Goal: Task Accomplishment & Management: Manage account settings

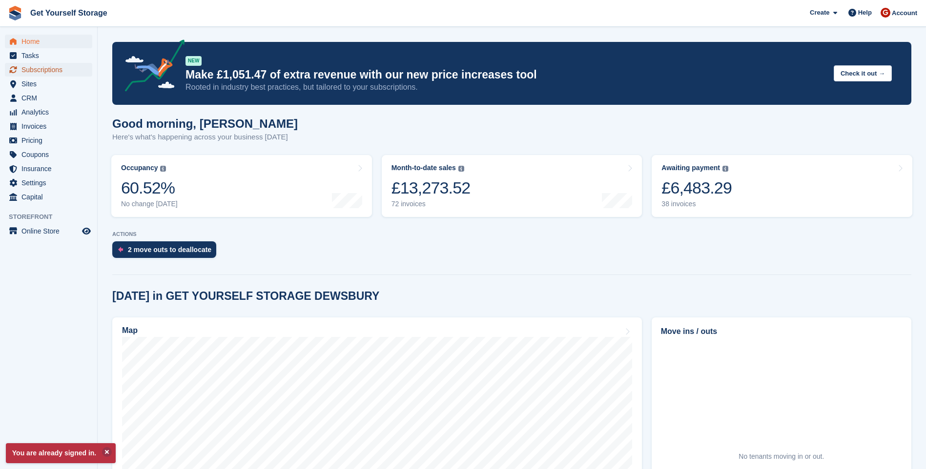
click at [51, 71] on span "Subscriptions" at bounding box center [50, 70] width 59 height 14
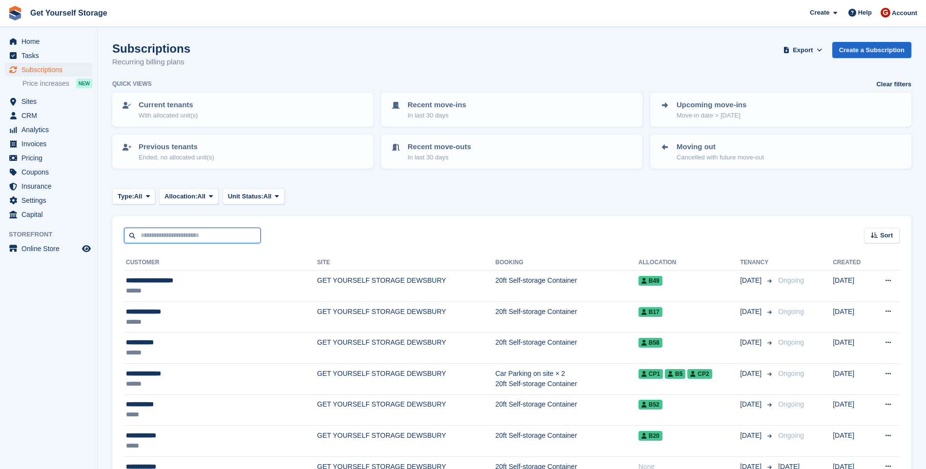
click at [165, 239] on input "text" at bounding box center [192, 236] width 137 height 16
type input "******"
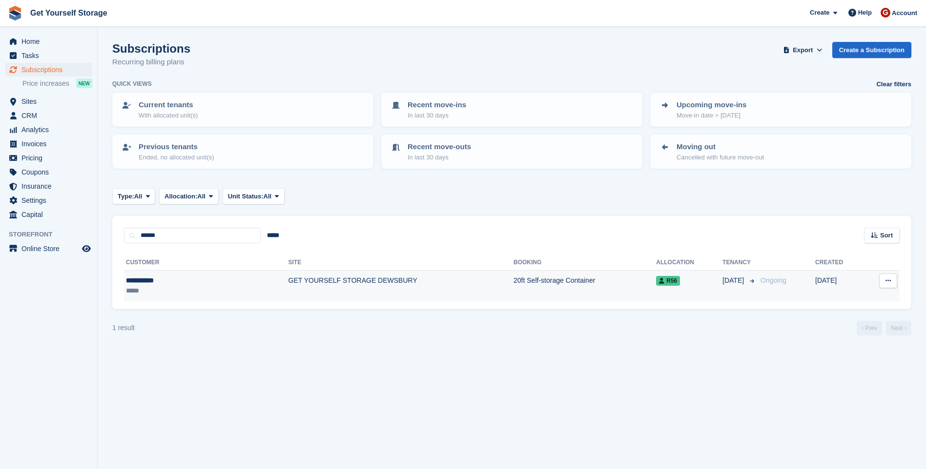
click at [521, 284] on td "20ft Self-storage Container" at bounding box center [584, 286] width 142 height 31
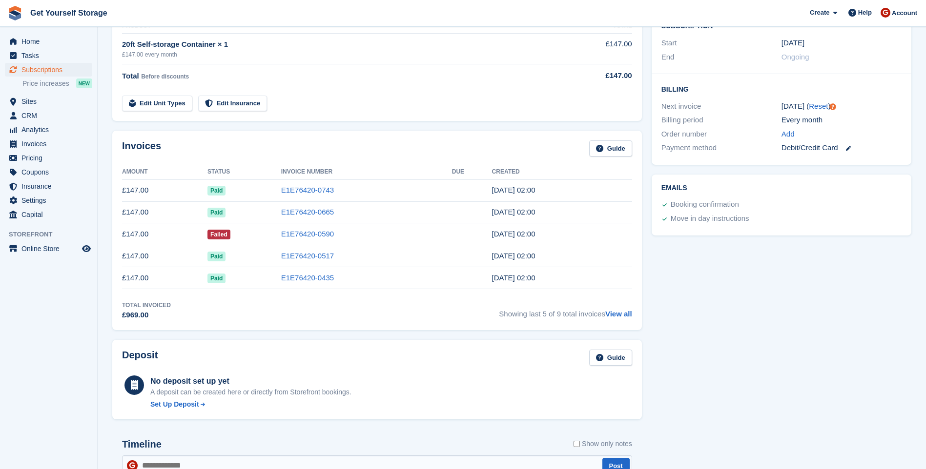
scroll to position [195, 0]
click at [303, 236] on link "E1E76420-0590" at bounding box center [307, 233] width 53 height 8
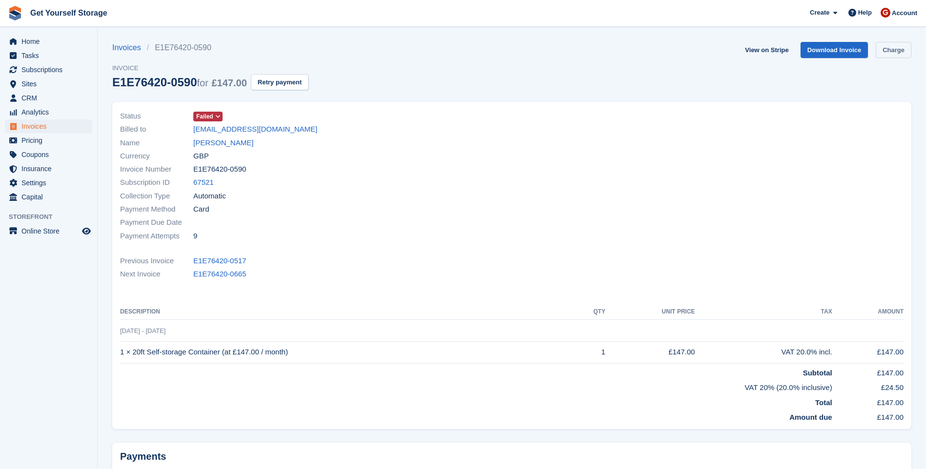
click at [896, 48] on link "Charge" at bounding box center [893, 50] width 36 height 16
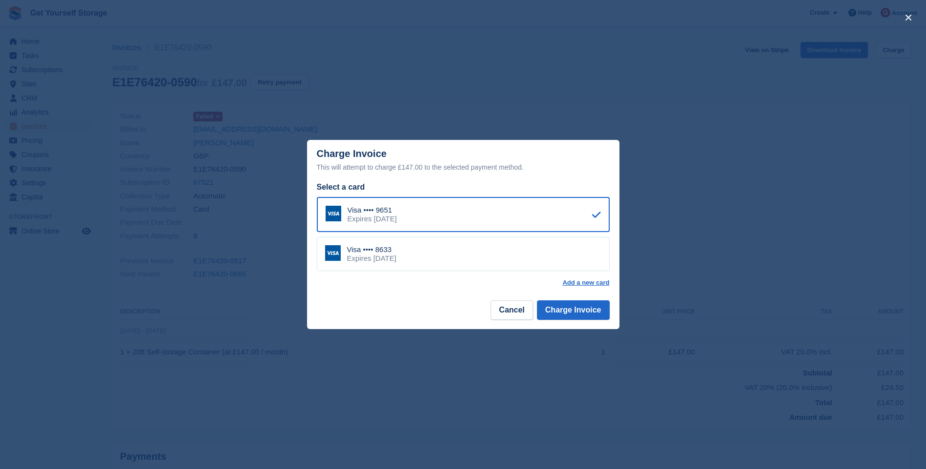
click at [549, 270] on div "Visa •••• 8633 Expires January 2028" at bounding box center [463, 254] width 293 height 34
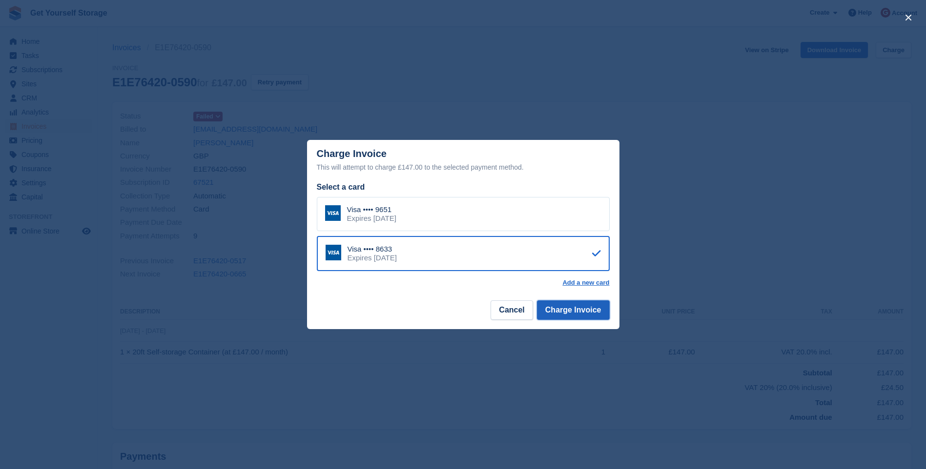
click at [576, 310] on button "Charge Invoice" at bounding box center [573, 311] width 73 height 20
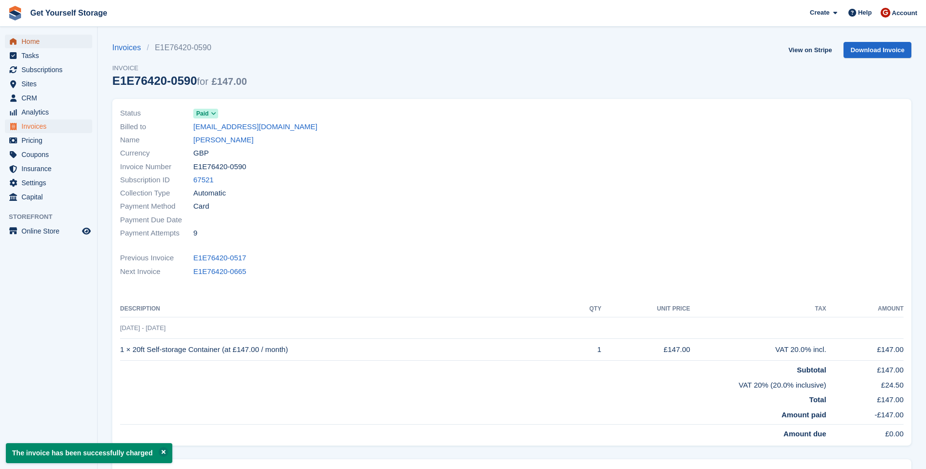
click at [28, 41] on span "Home" at bounding box center [50, 42] width 59 height 14
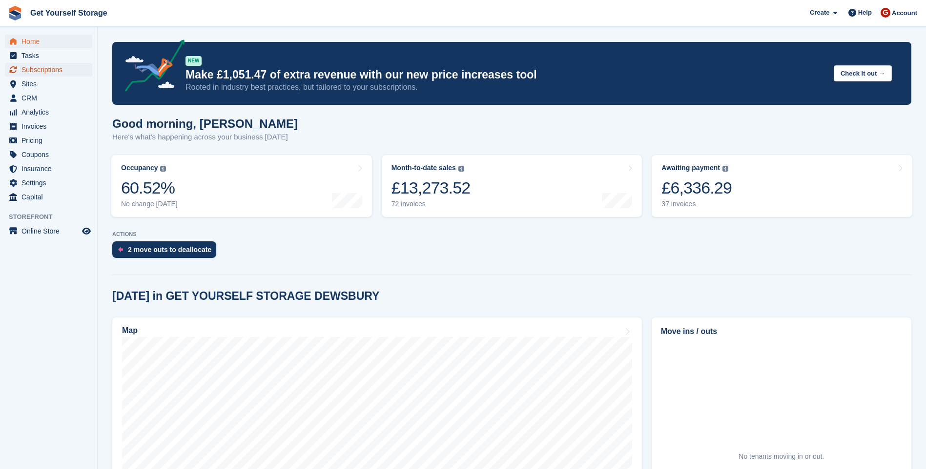
click at [56, 69] on span "Subscriptions" at bounding box center [50, 70] width 59 height 14
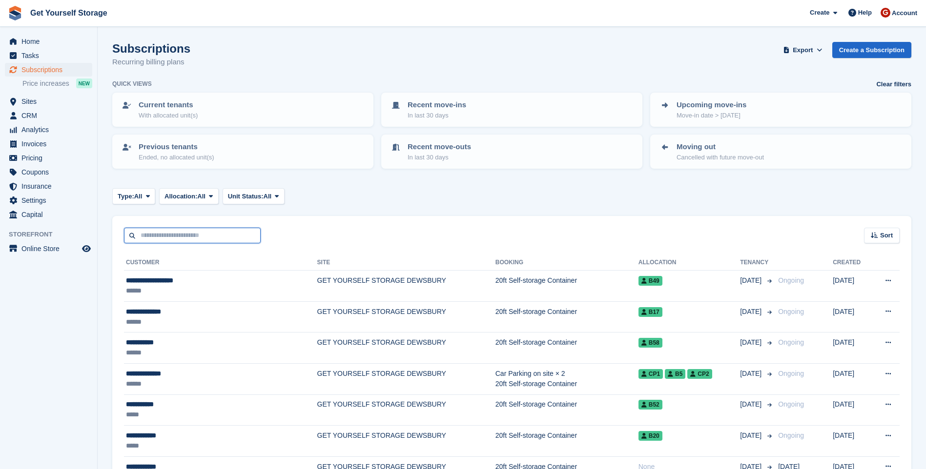
click at [187, 234] on input "text" at bounding box center [192, 236] width 137 height 16
type input "******"
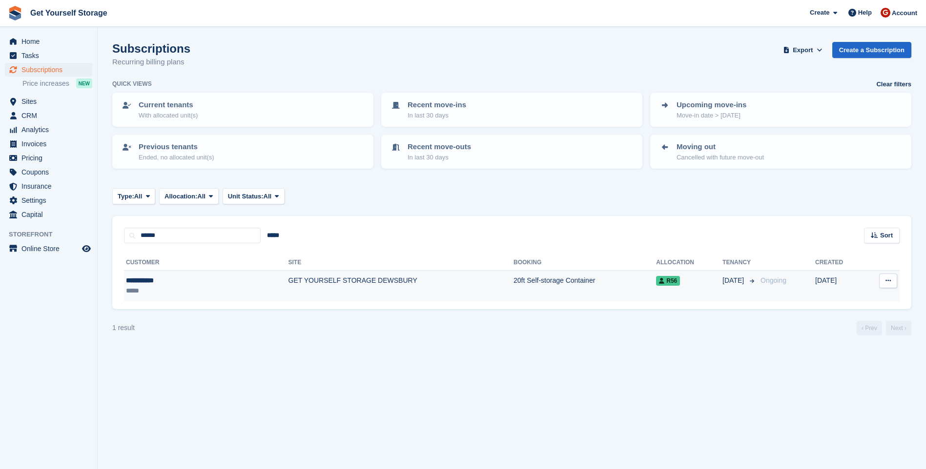
click at [315, 278] on td "GET YOURSELF STORAGE DEWSBURY" at bounding box center [400, 286] width 225 height 31
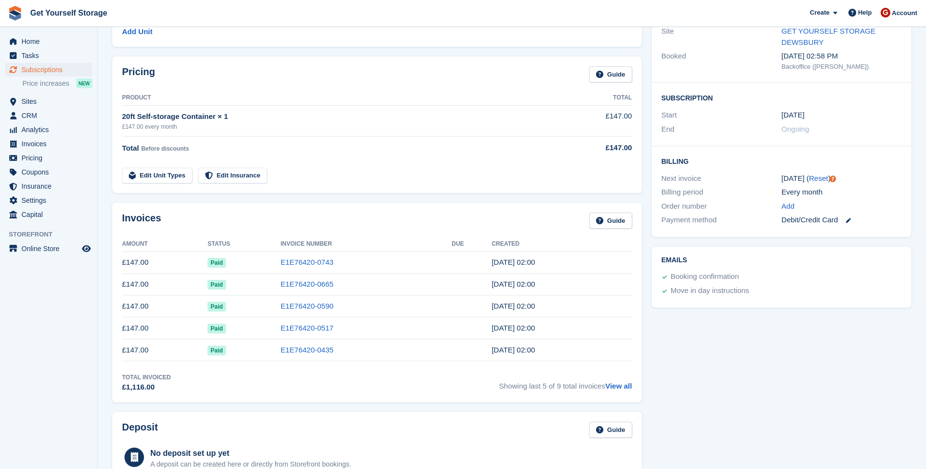
scroll to position [146, 0]
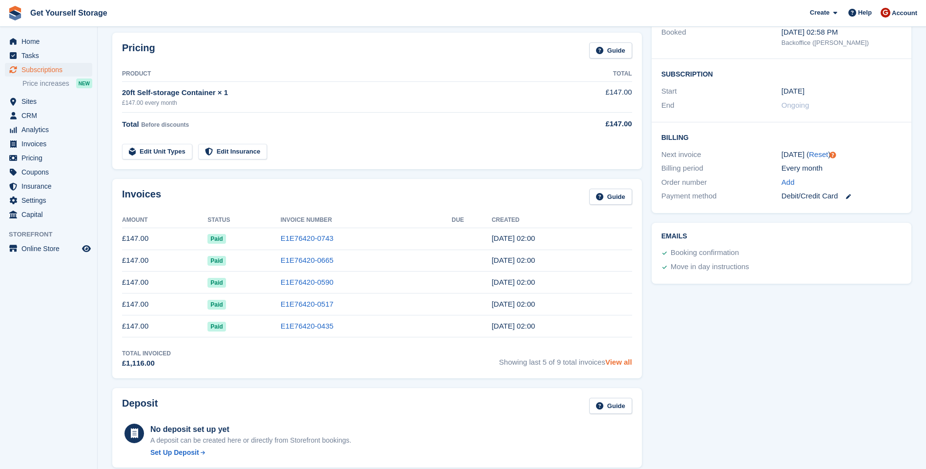
click at [628, 364] on link "View all" at bounding box center [618, 362] width 27 height 8
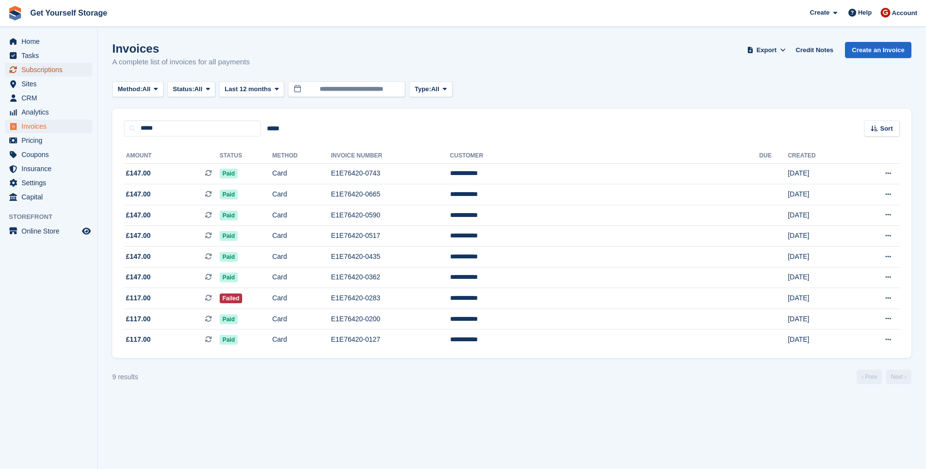
click at [40, 68] on span "Subscriptions" at bounding box center [50, 70] width 59 height 14
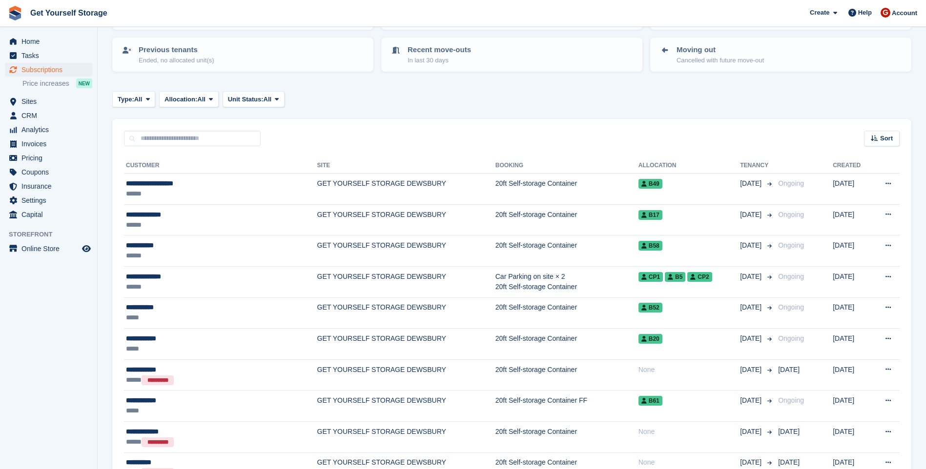
scroll to position [98, 0]
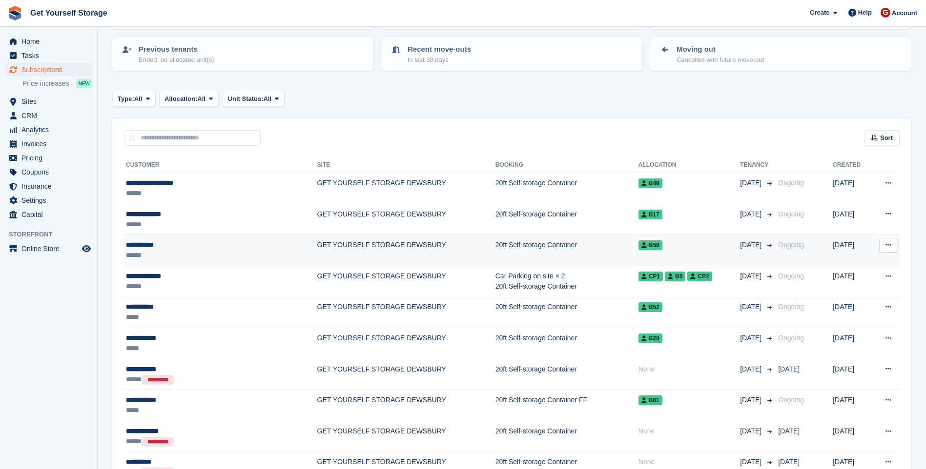
click at [638, 248] on span "B58" at bounding box center [650, 246] width 24 height 10
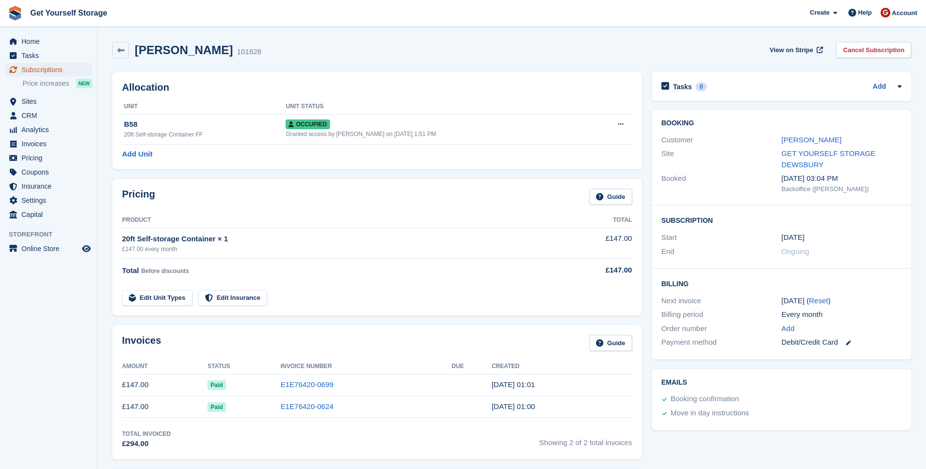
click at [50, 70] on span "Subscriptions" at bounding box center [50, 70] width 59 height 14
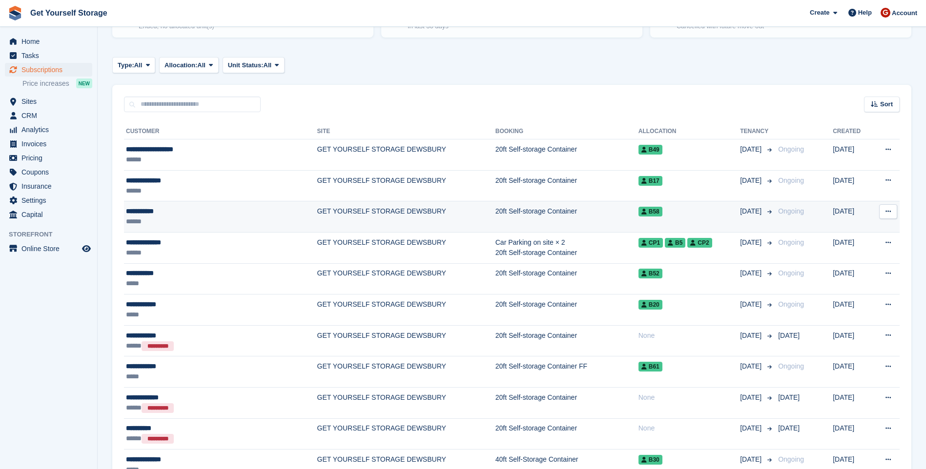
scroll to position [146, 0]
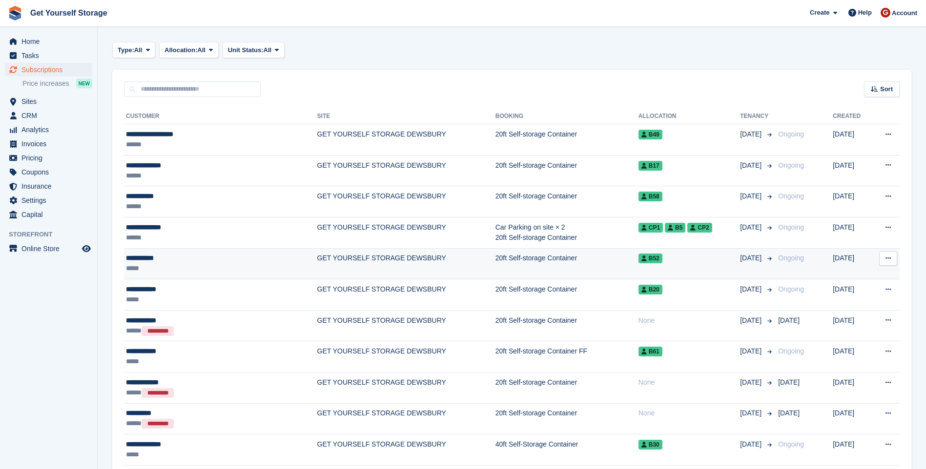
click at [571, 273] on td "20ft Self-storage Container" at bounding box center [566, 263] width 143 height 31
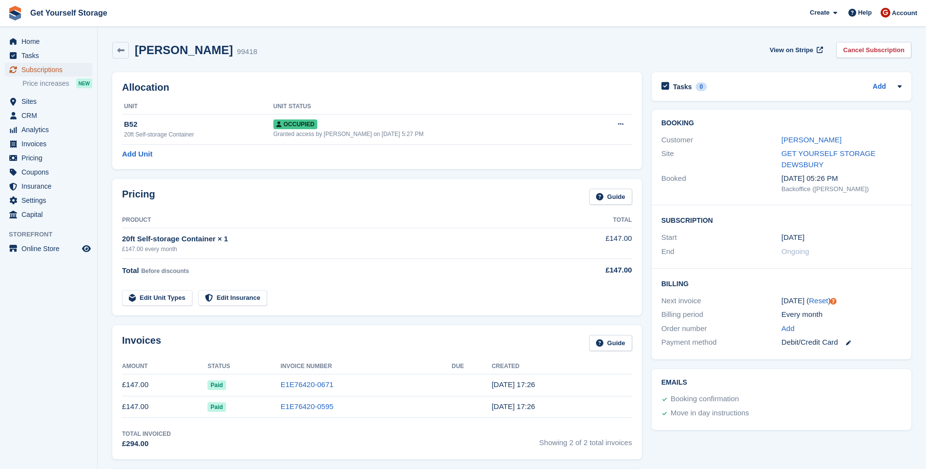
click at [52, 70] on span "Subscriptions" at bounding box center [50, 70] width 59 height 14
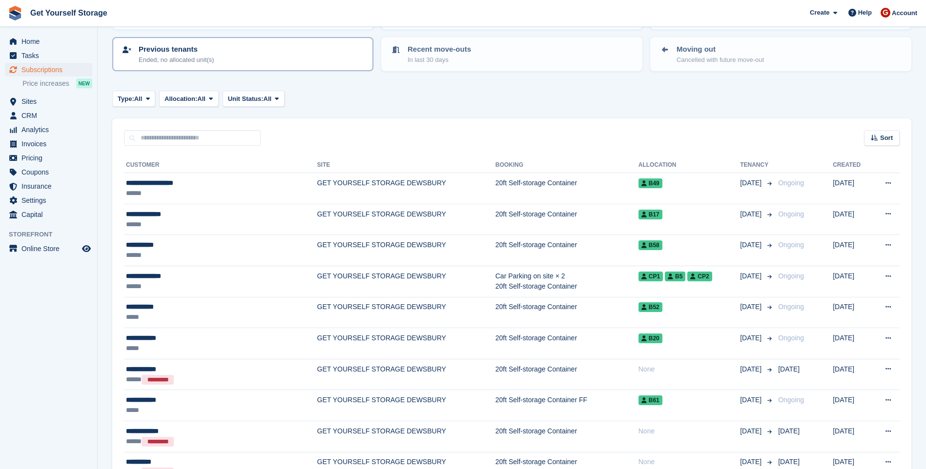
scroll to position [146, 0]
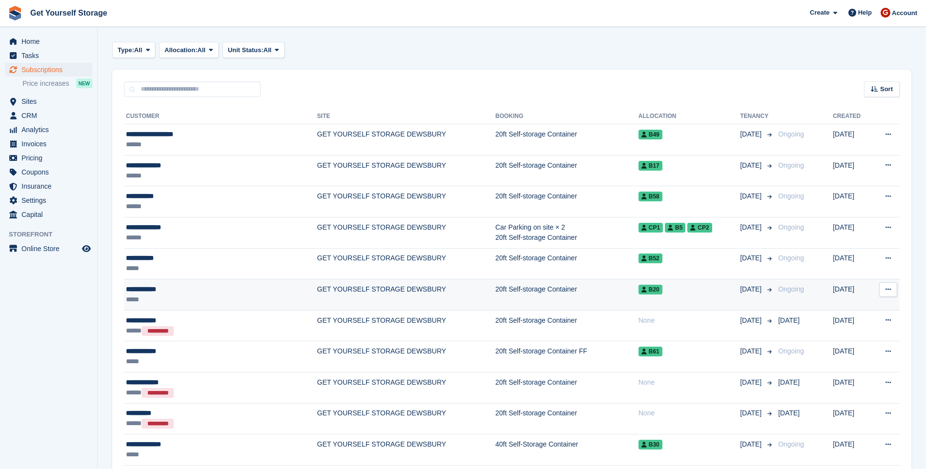
click at [367, 298] on td "GET YOURSELF STORAGE DEWSBURY" at bounding box center [406, 295] width 178 height 31
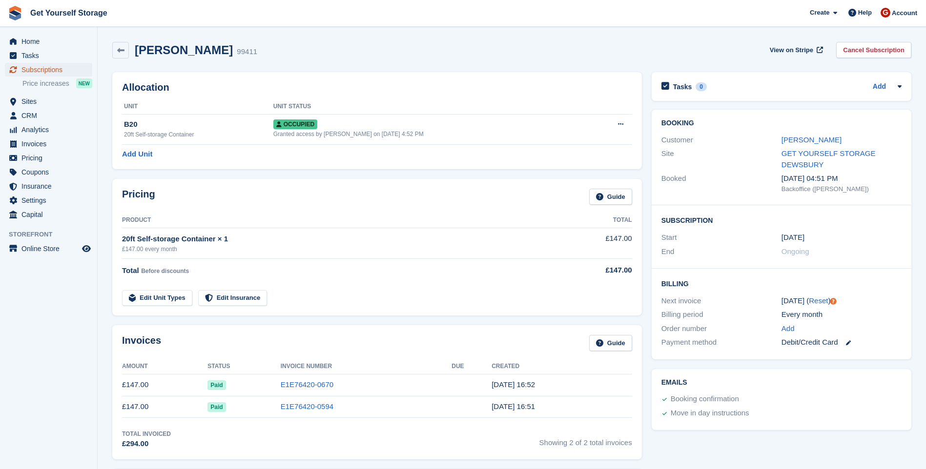
click at [49, 65] on span "Subscriptions" at bounding box center [50, 70] width 59 height 14
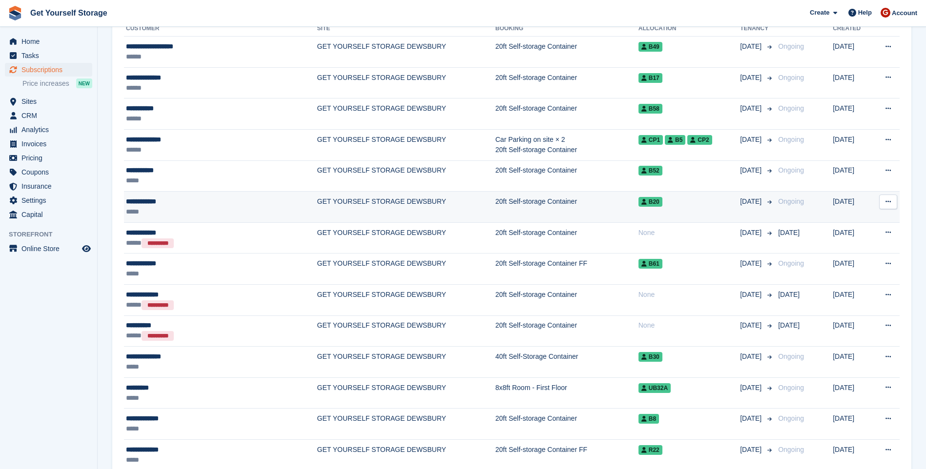
scroll to position [293, 0]
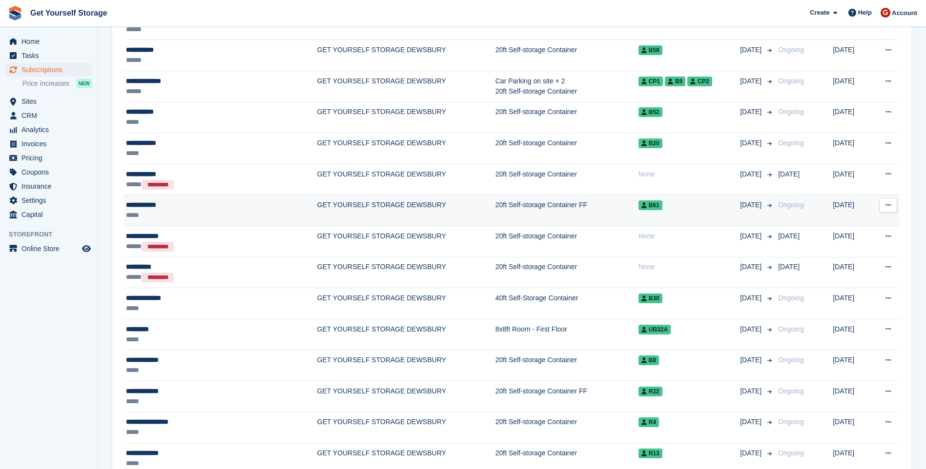
click at [317, 209] on td "GET YOURSELF STORAGE DEWSBURY" at bounding box center [406, 210] width 178 height 31
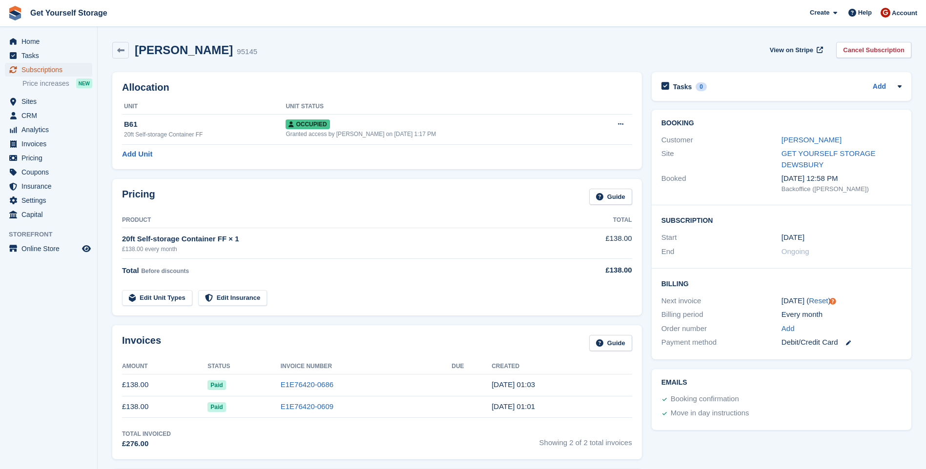
click at [46, 70] on span "Subscriptions" at bounding box center [50, 70] width 59 height 14
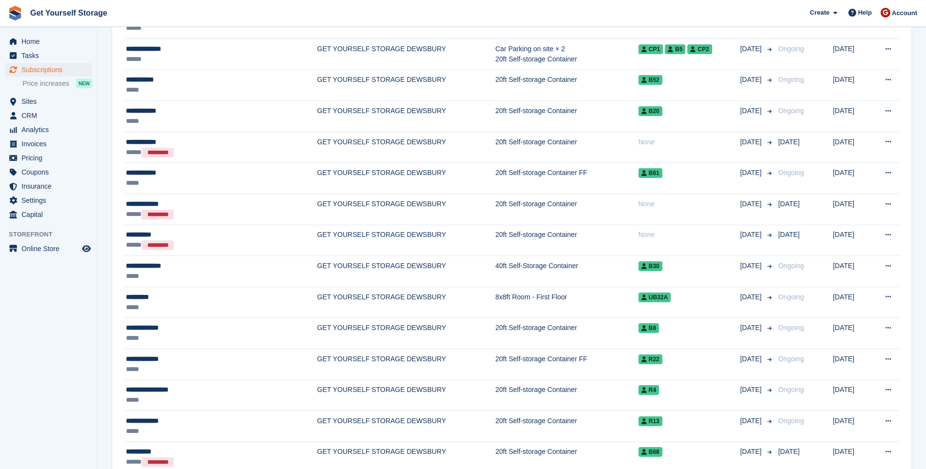
scroll to position [342, 0]
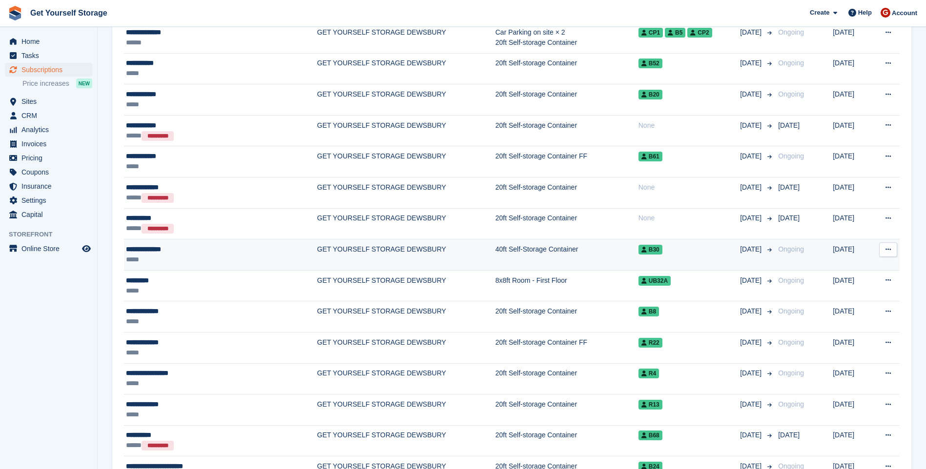
click at [317, 252] on td "GET YOURSELF STORAGE DEWSBURY" at bounding box center [406, 255] width 178 height 31
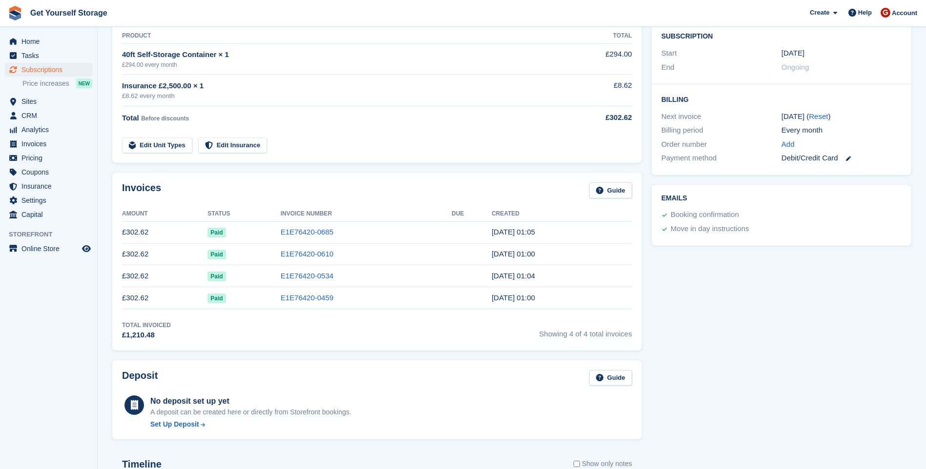
scroll to position [195, 0]
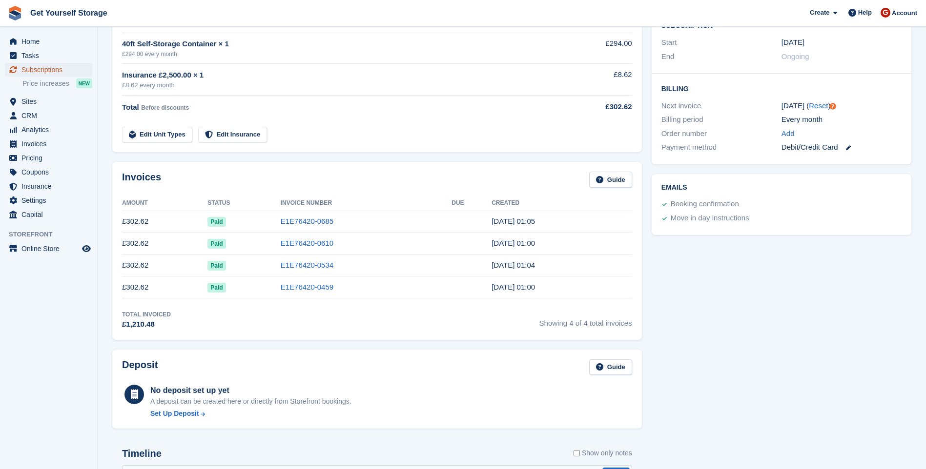
click at [45, 66] on span "Subscriptions" at bounding box center [50, 70] width 59 height 14
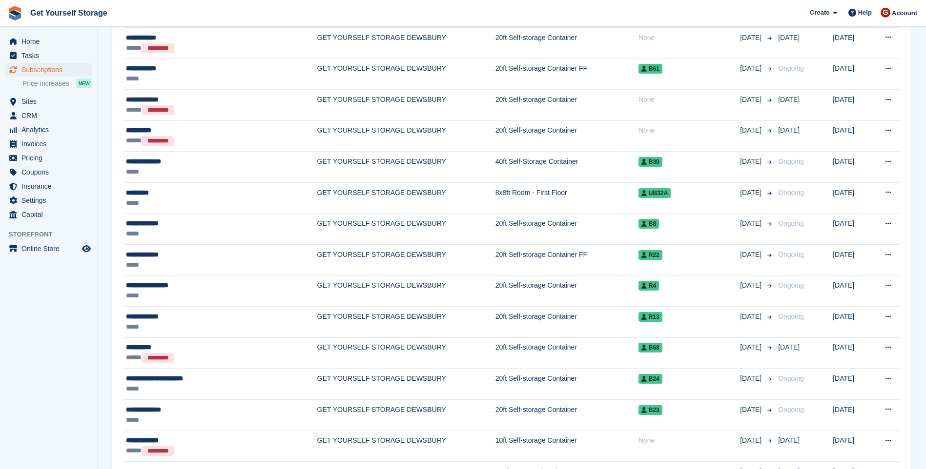
scroll to position [439, 0]
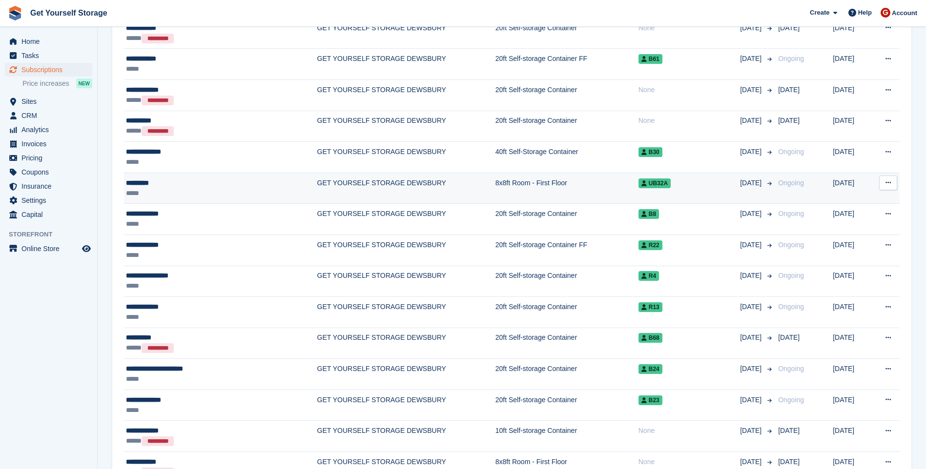
click at [317, 193] on td "GET YOURSELF STORAGE DEWSBURY" at bounding box center [406, 188] width 178 height 31
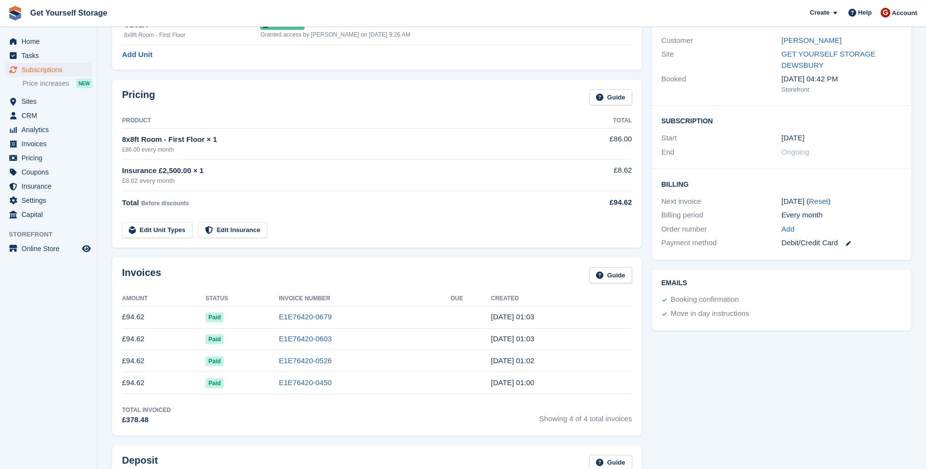
scroll to position [146, 0]
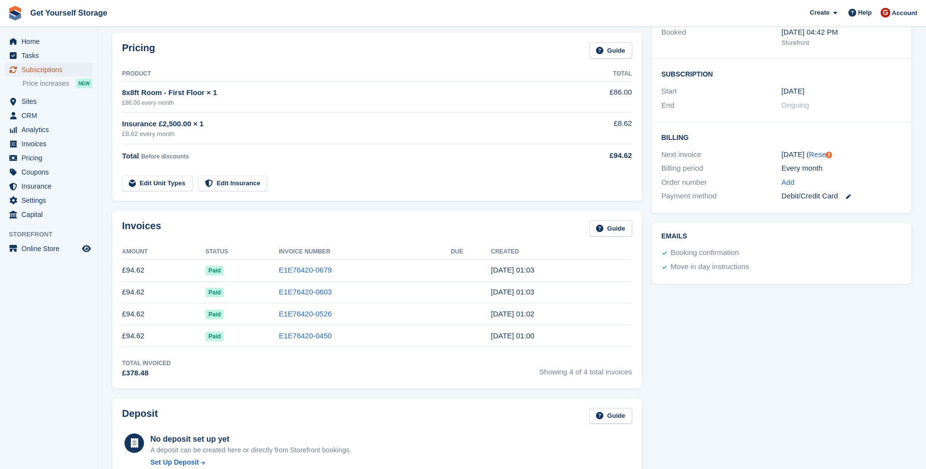
click at [43, 68] on span "Subscriptions" at bounding box center [50, 70] width 59 height 14
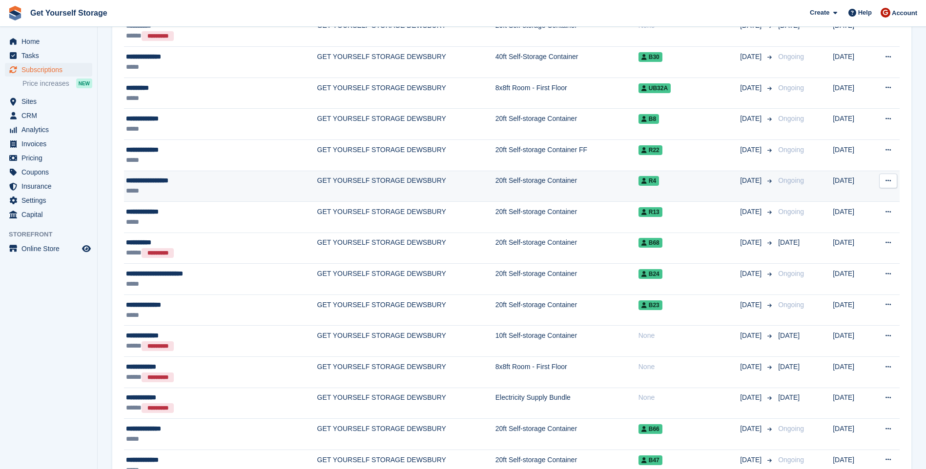
scroll to position [537, 0]
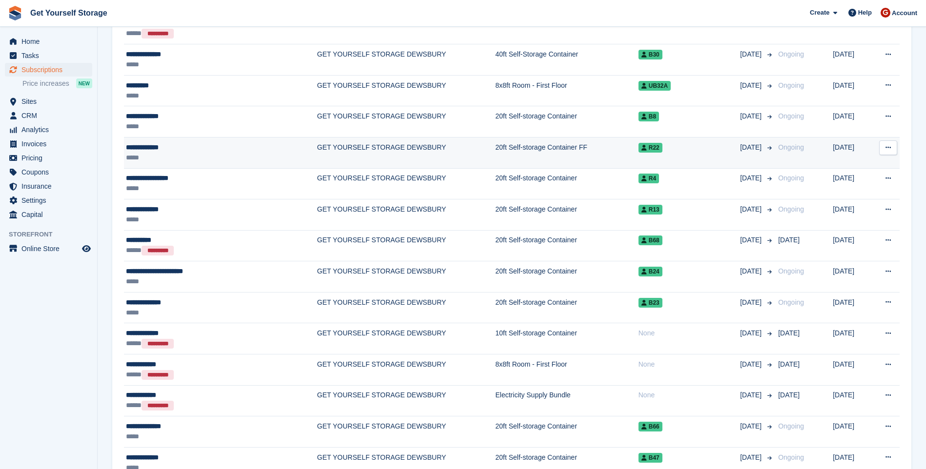
click at [317, 146] on td "GET YOURSELF STORAGE DEWSBURY" at bounding box center [406, 152] width 178 height 31
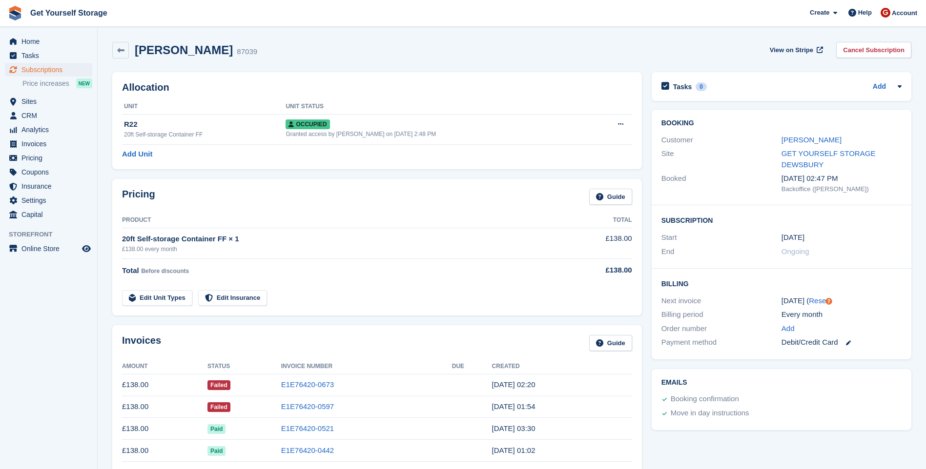
scroll to position [49, 0]
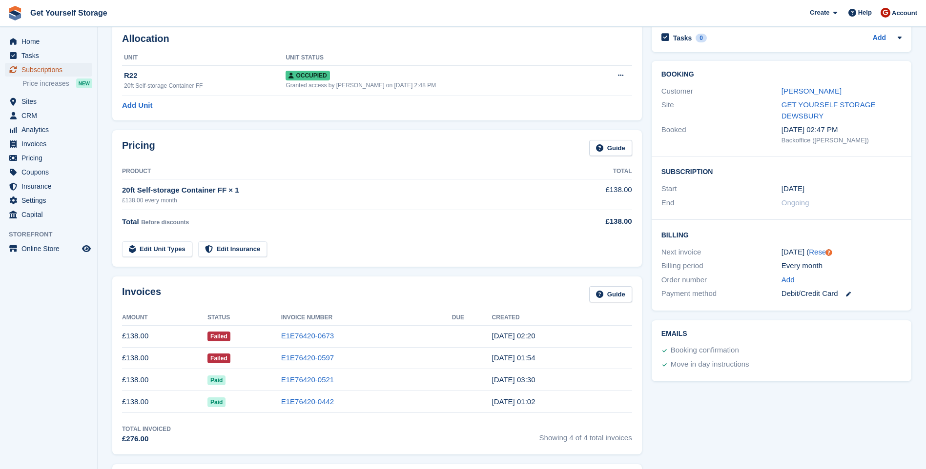
click at [57, 69] on span "Subscriptions" at bounding box center [50, 70] width 59 height 14
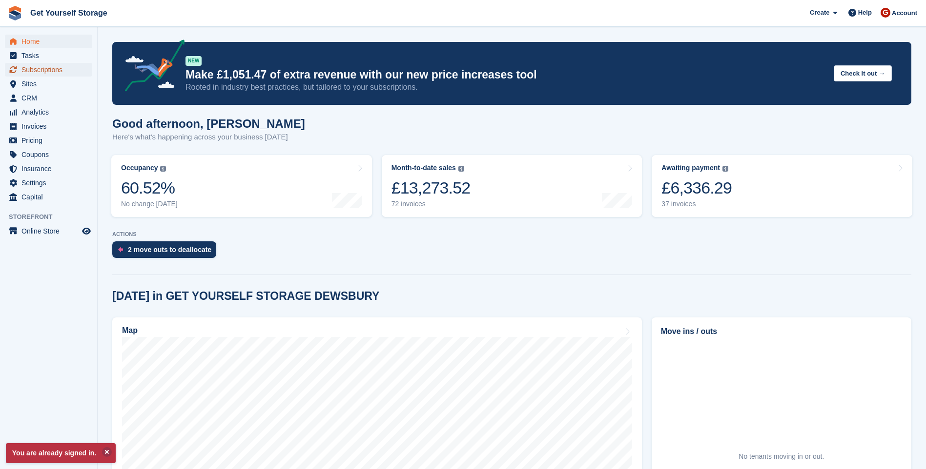
click at [35, 69] on span "Subscriptions" at bounding box center [50, 70] width 59 height 14
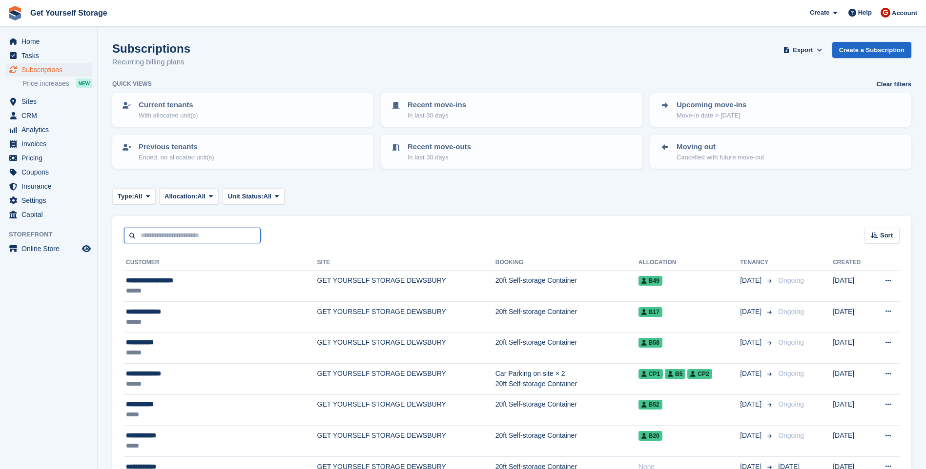
click at [183, 238] on input "text" at bounding box center [192, 236] width 137 height 16
type input "****"
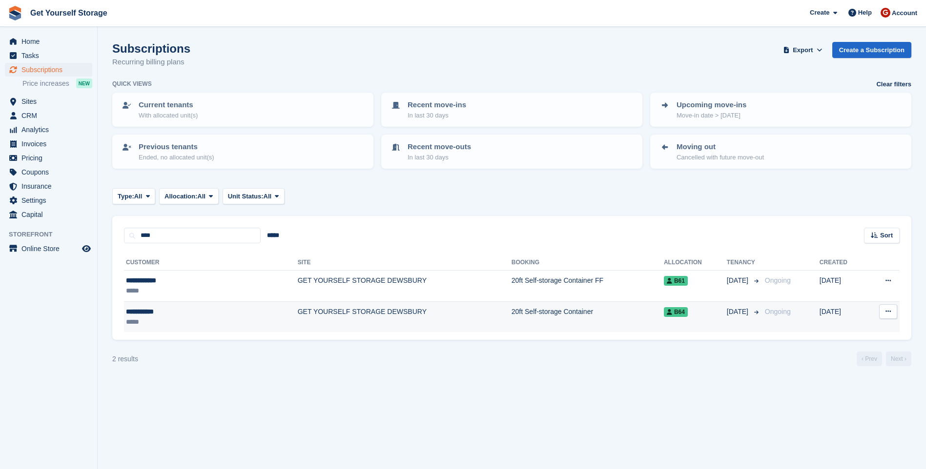
click at [194, 313] on div "**********" at bounding box center [177, 312] width 103 height 10
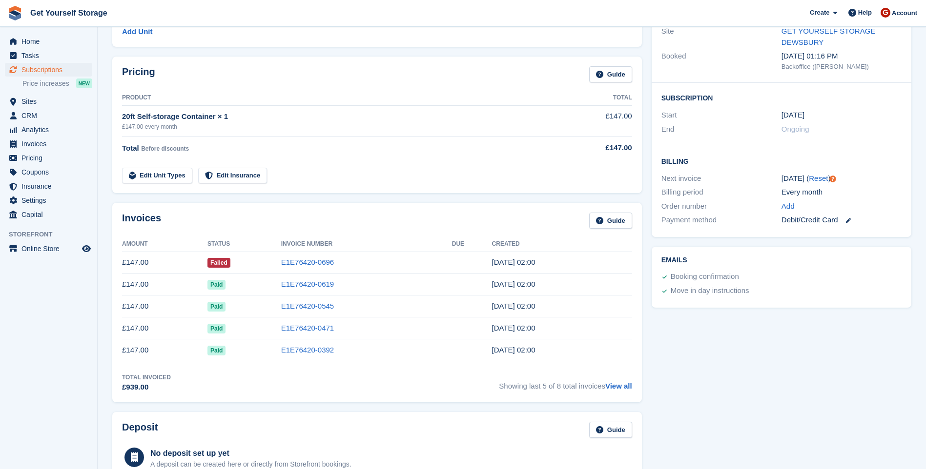
scroll to position [146, 0]
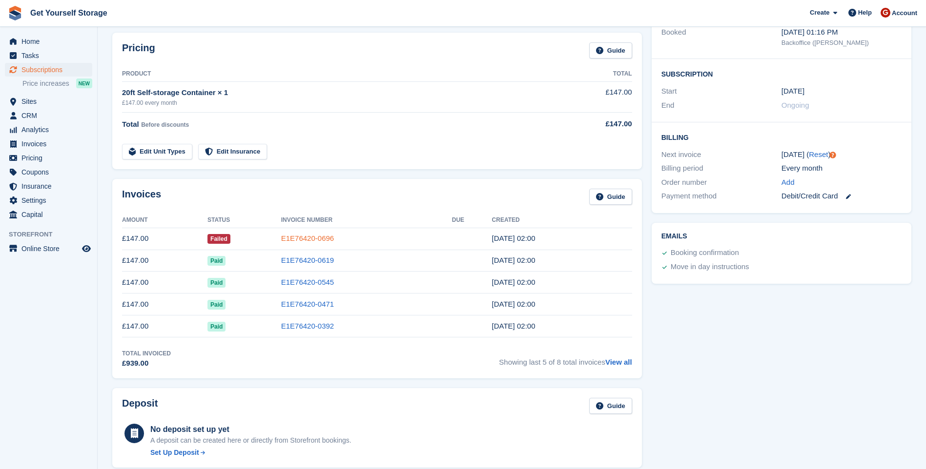
click at [315, 241] on link "E1E76420-0696" at bounding box center [307, 238] width 53 height 8
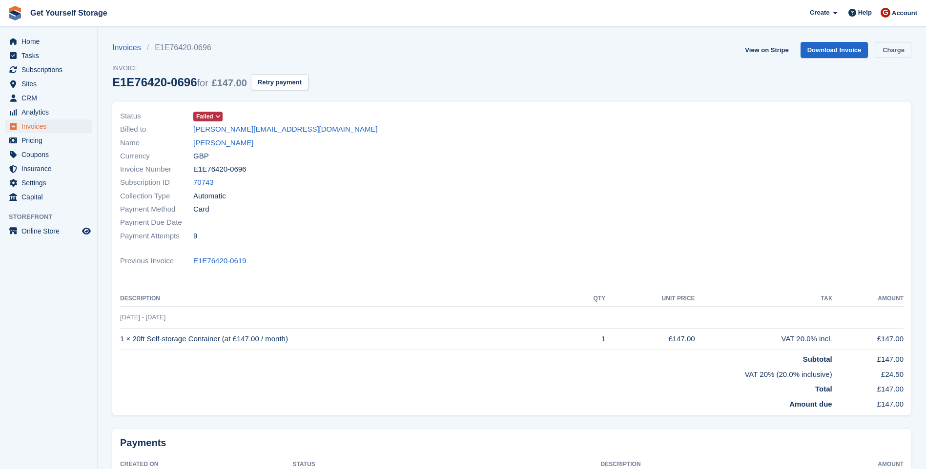
click at [886, 52] on link "Charge" at bounding box center [893, 50] width 36 height 16
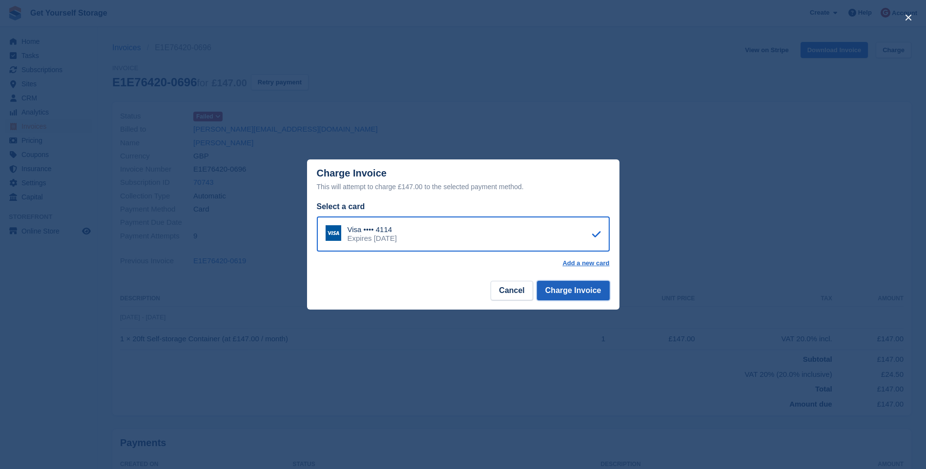
click at [582, 290] on button "Charge Invoice" at bounding box center [573, 291] width 73 height 20
